Goal: Task Accomplishment & Management: Use online tool/utility

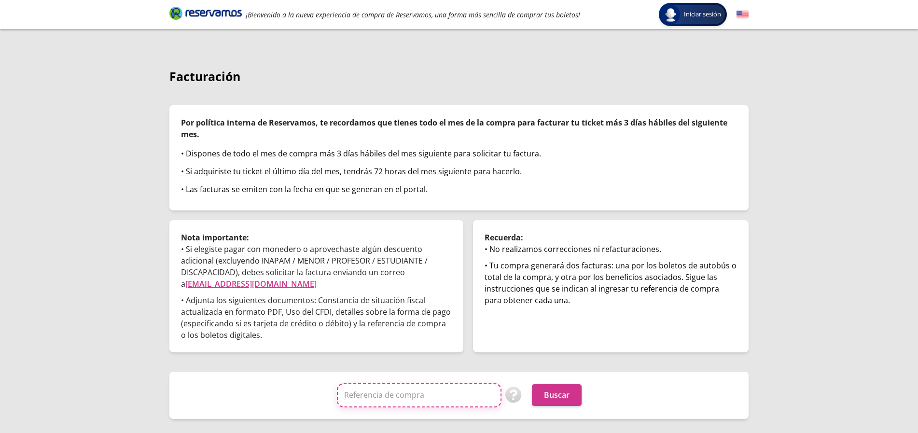
click at [366, 399] on input "Referencia de compra" at bounding box center [419, 395] width 165 height 24
click at [234, 282] on link "[EMAIL_ADDRESS][DOMAIN_NAME]" at bounding box center [250, 283] width 131 height 11
click at [711, 22] on div "Iniciar sesión" at bounding box center [693, 14] width 64 height 19
click at [567, 394] on button "Buscar" at bounding box center [557, 395] width 50 height 22
drag, startPoint x: 861, startPoint y: 325, endPoint x: 829, endPoint y: 313, distance: 34.1
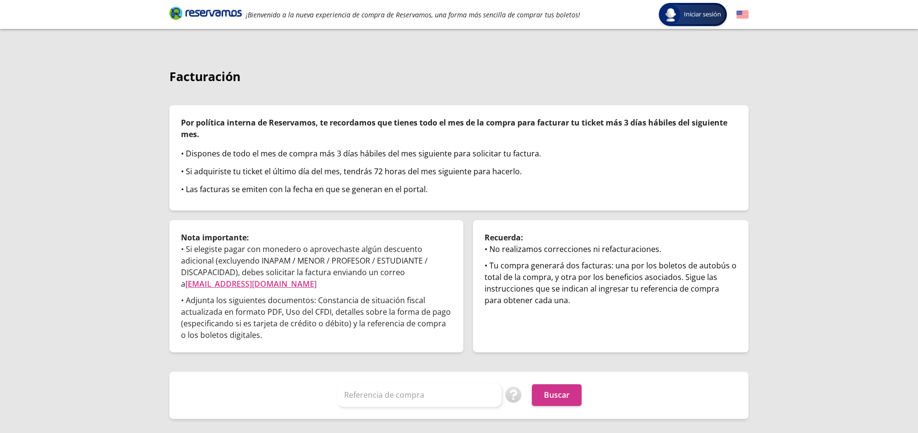
click at [867, 320] on div "Iniciar sesión Iniciar sesión ¡Bienvenido a la nueva experiencia de compra de R…" at bounding box center [459, 216] width 918 height 433
